Goal: Task Accomplishment & Management: Use online tool/utility

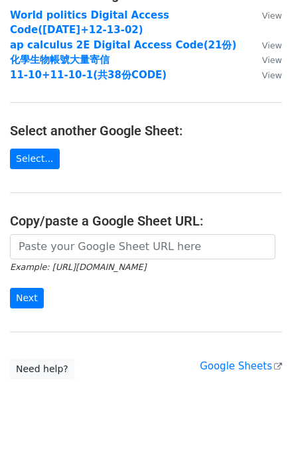
scroll to position [106, 0]
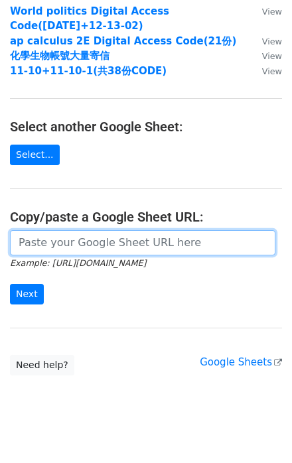
click at [49, 245] on input "url" at bounding box center [143, 242] width 266 height 25
paste input "MyLab Math with Pearson eText Instant Access for Precalculus"
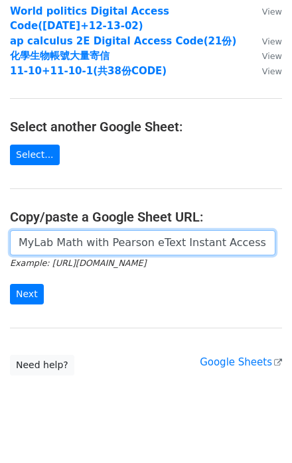
scroll to position [0, 57]
click at [10, 284] on input "Next" at bounding box center [27, 294] width 34 height 21
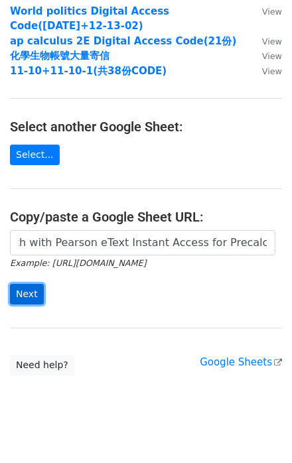
click at [28, 289] on input "Next" at bounding box center [27, 294] width 34 height 21
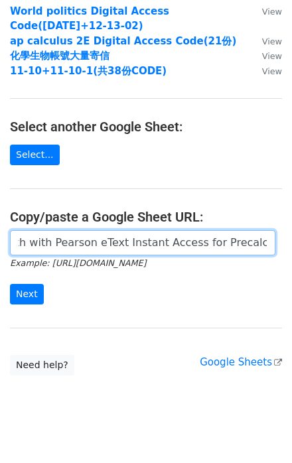
scroll to position [0, 0]
click at [79, 242] on input "MyLab Math with Pearson eText Instant Access for Precalculus" at bounding box center [143, 242] width 266 height 25
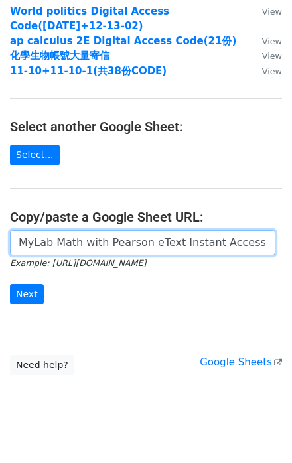
paste input "https://docs.google.com/spreadsheets/d/1nbcpKn3QxRWNIHBKGHTbfKyEY2wTfenA/edit?g…"
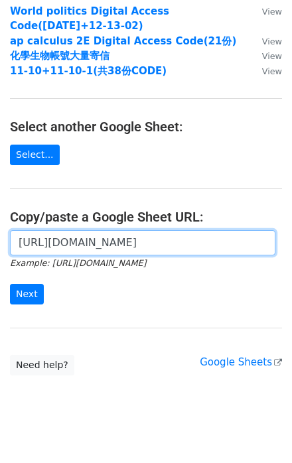
scroll to position [0, 367]
type input "https://docs.google.com/spreadsheets/d/1nbcpKn3QxRWNIHBKGHTbfKyEY2wTfenA/edit?g…"
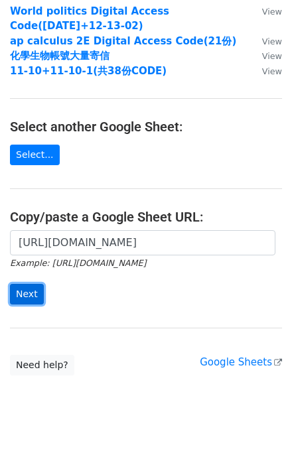
click at [24, 292] on input "Next" at bounding box center [27, 294] width 34 height 21
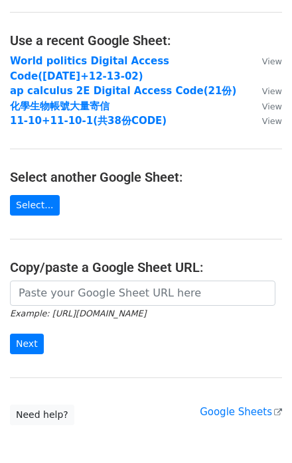
scroll to position [159, 0]
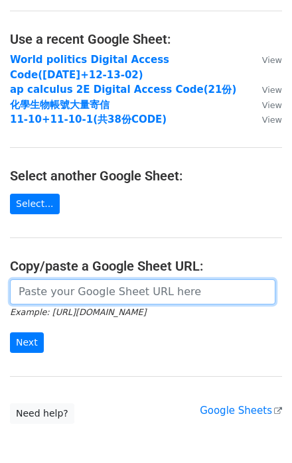
click at [50, 280] on input "url" at bounding box center [143, 292] width 266 height 25
paste input "https://docs.google.com/spreadsheets/d/1PIeX7fe35TVDBkFWRJp-igx3TYXXB5smDM22ntP…"
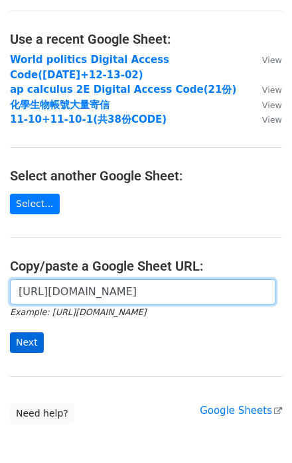
type input "https://docs.google.com/spreadsheets/d/1PIeX7fe35TVDBkFWRJp-igx3TYXXB5smDM22ntP…"
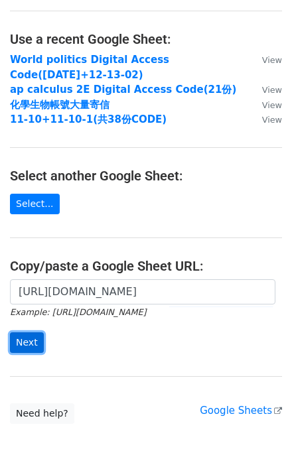
click at [22, 333] on input "Next" at bounding box center [27, 343] width 34 height 21
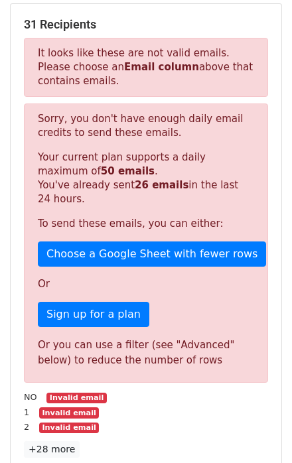
scroll to position [212, 0]
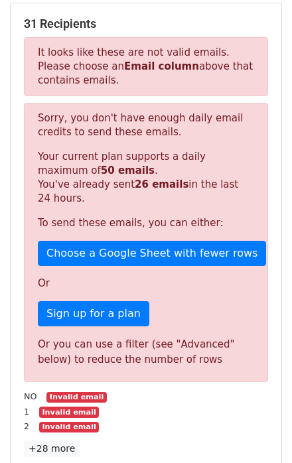
click at [177, 277] on p "Or" at bounding box center [146, 284] width 216 height 14
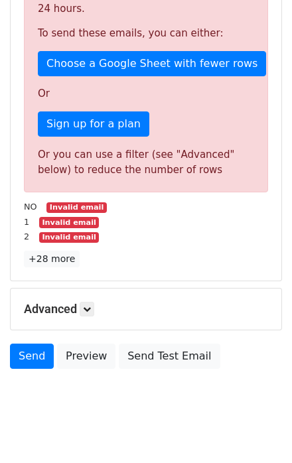
scroll to position [0, 0]
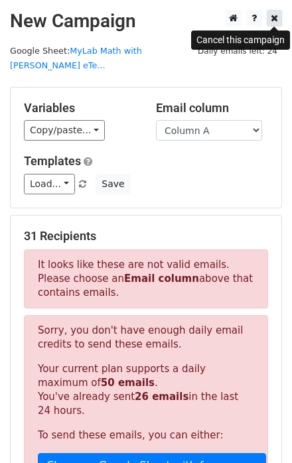
click at [278, 19] on icon at bounding box center [274, 17] width 7 height 9
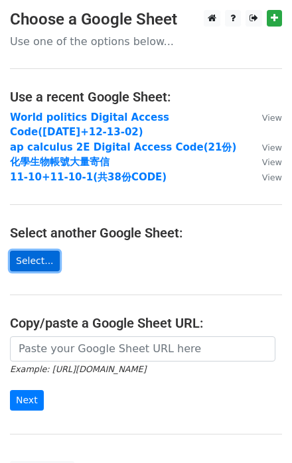
click at [37, 260] on link "Select..." at bounding box center [35, 261] width 50 height 21
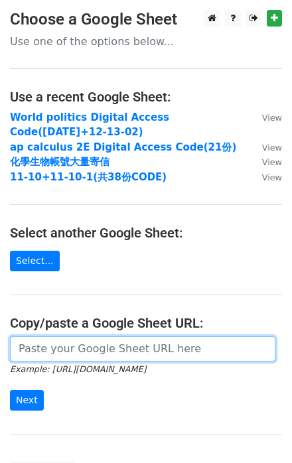
click at [88, 351] on input "url" at bounding box center [143, 349] width 266 height 25
paste input "https://docs.google.com/spreadsheets/d/1PIeX7fe35TVDBkFWRJp-igx3TYXXB5smDM22ntP…"
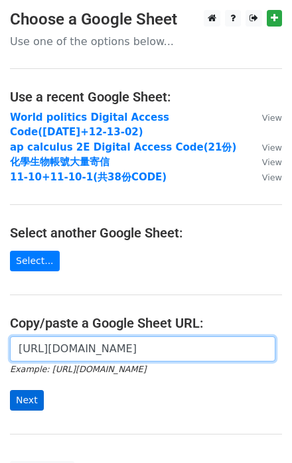
type input "https://docs.google.com/spreadsheets/d/1PIeX7fe35TVDBkFWRJp-igx3TYXXB5smDM22ntP…"
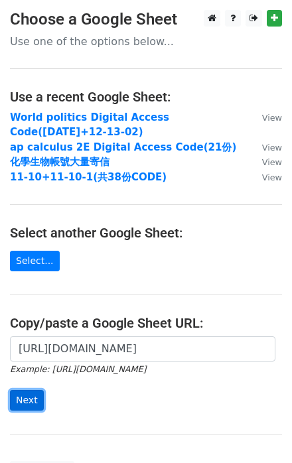
scroll to position [0, 0]
click at [27, 401] on input "Next" at bounding box center [27, 400] width 34 height 21
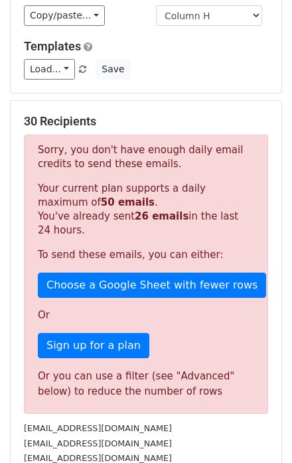
scroll to position [159, 0]
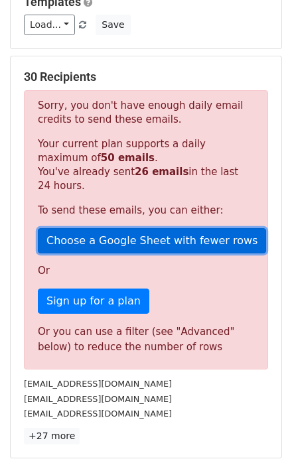
click at [122, 228] on link "Choose a Google Sheet with fewer rows" at bounding box center [152, 240] width 228 height 25
